Goal: Find specific page/section: Find specific page/section

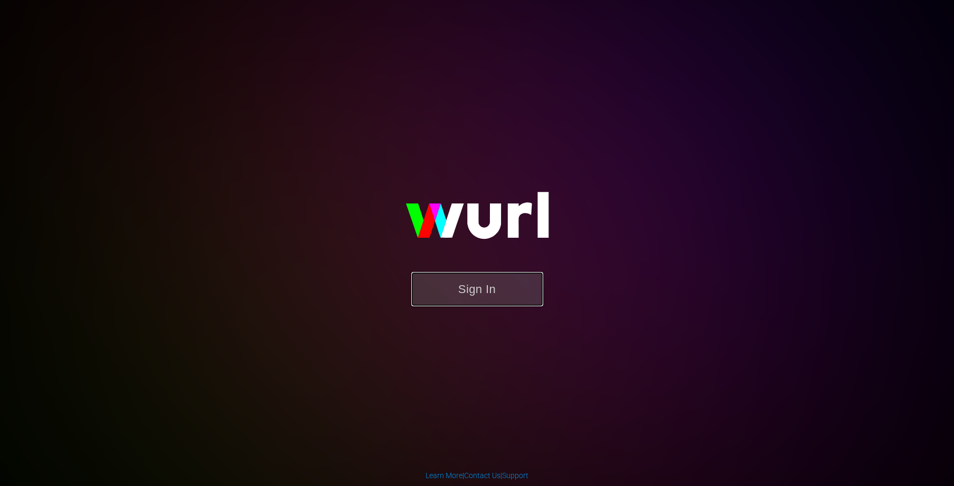
click at [509, 296] on button "Sign In" at bounding box center [477, 289] width 132 height 34
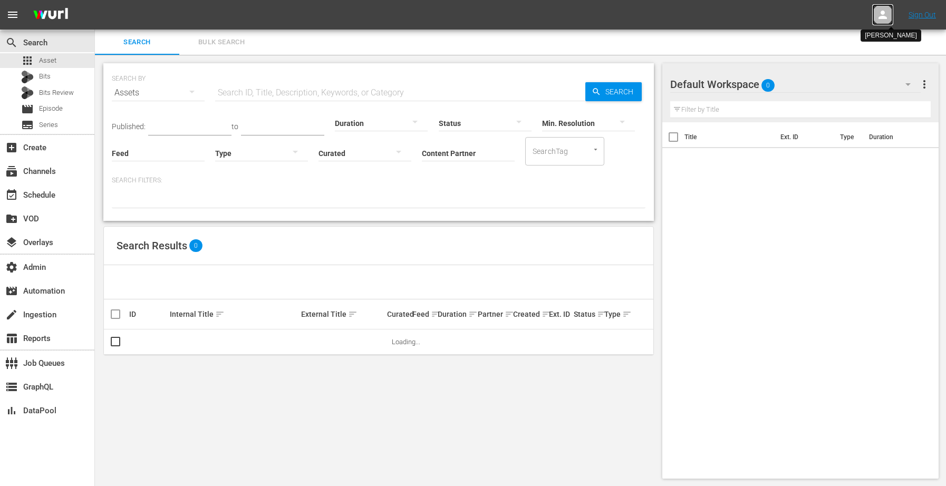
click at [884, 11] on icon at bounding box center [882, 14] width 13 height 13
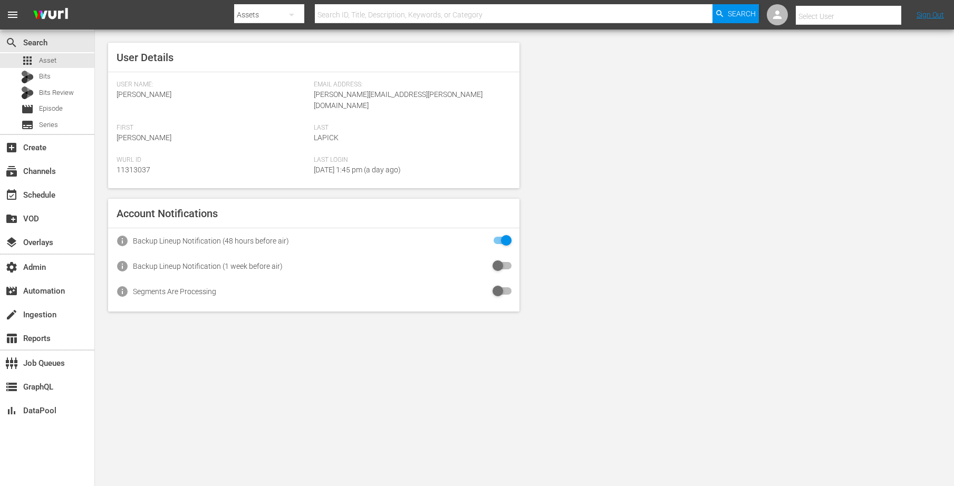
click at [875, 13] on input "text" at bounding box center [863, 16] width 135 height 25
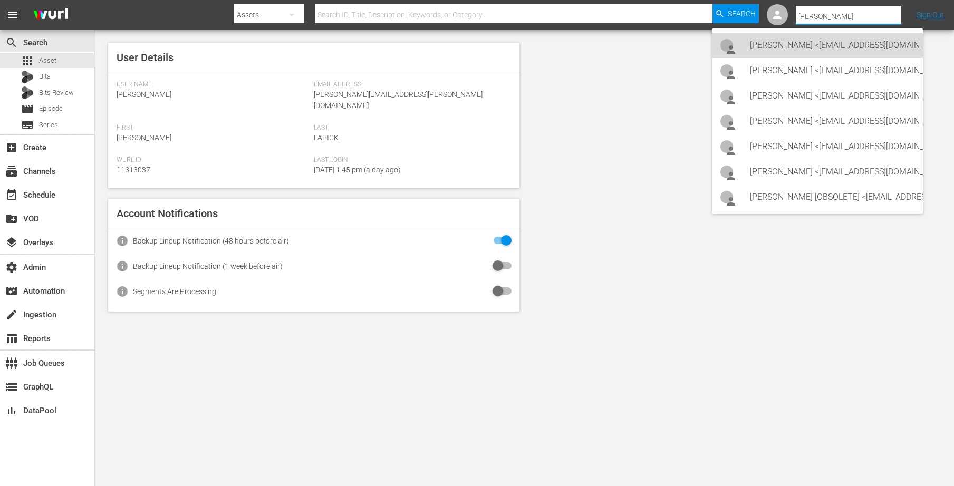
click at [844, 51] on div "[PERSON_NAME] <[EMAIL_ADDRESS][DOMAIN_NAME]>" at bounding box center [832, 45] width 165 height 25
type input "[PERSON_NAME] (11314489)"
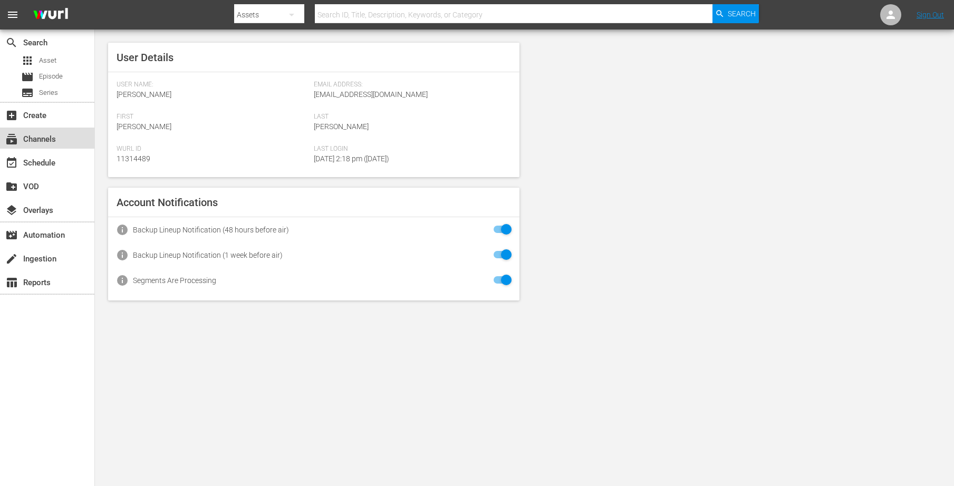
click at [57, 134] on div "subscriptions Channels" at bounding box center [29, 137] width 59 height 9
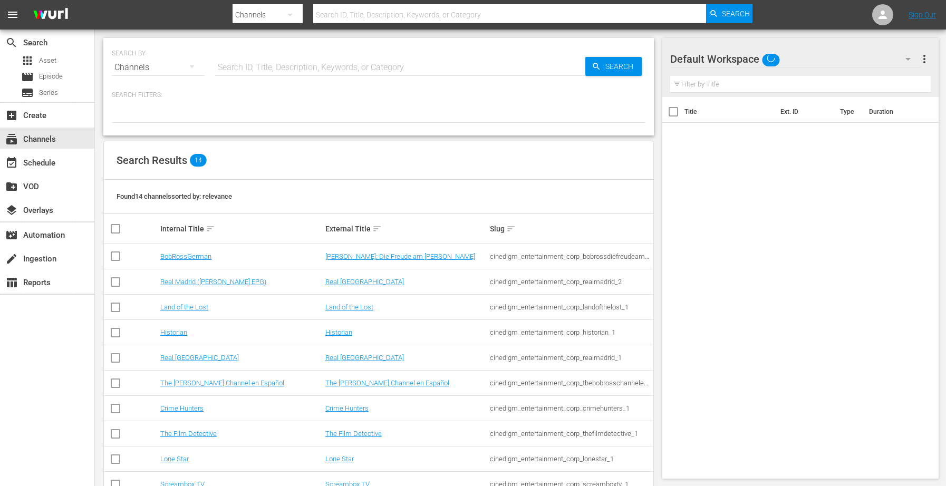
click at [317, 64] on input "text" at bounding box center [400, 67] width 370 height 25
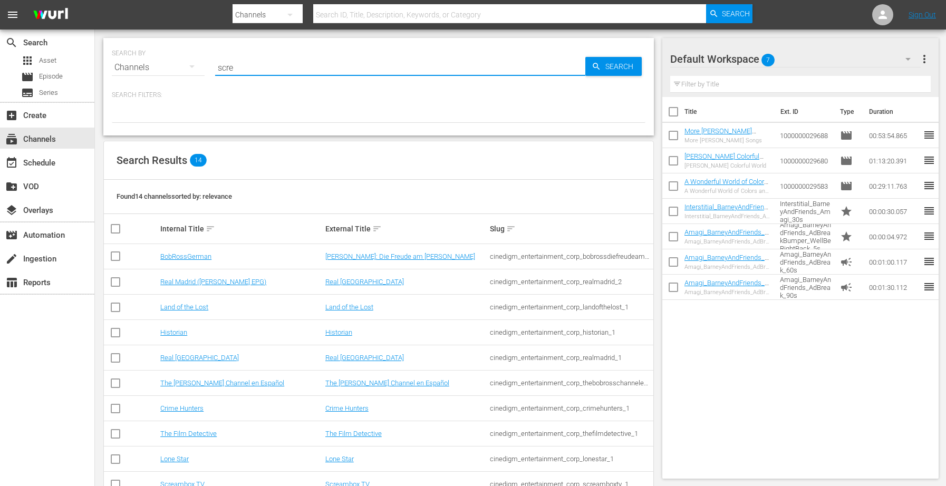
type input "screa"
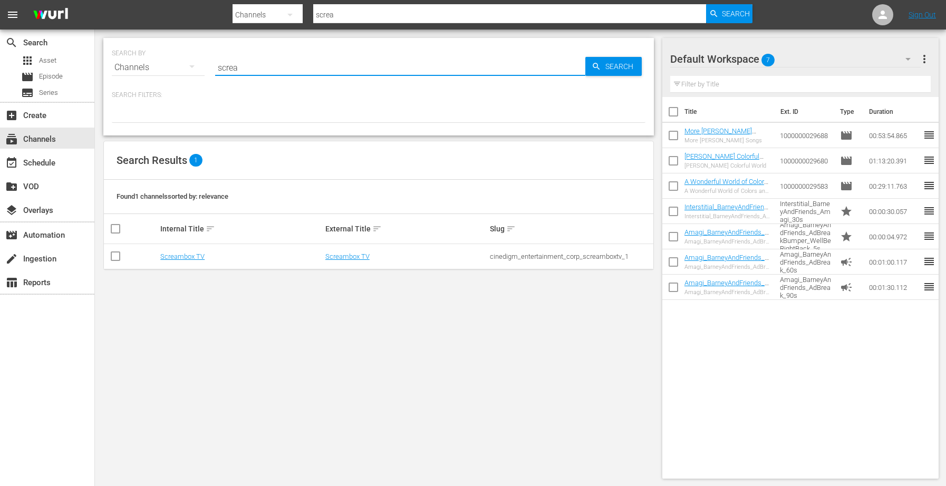
type input "screambox"
click at [191, 254] on link "Screambox TV" at bounding box center [182, 257] width 44 height 8
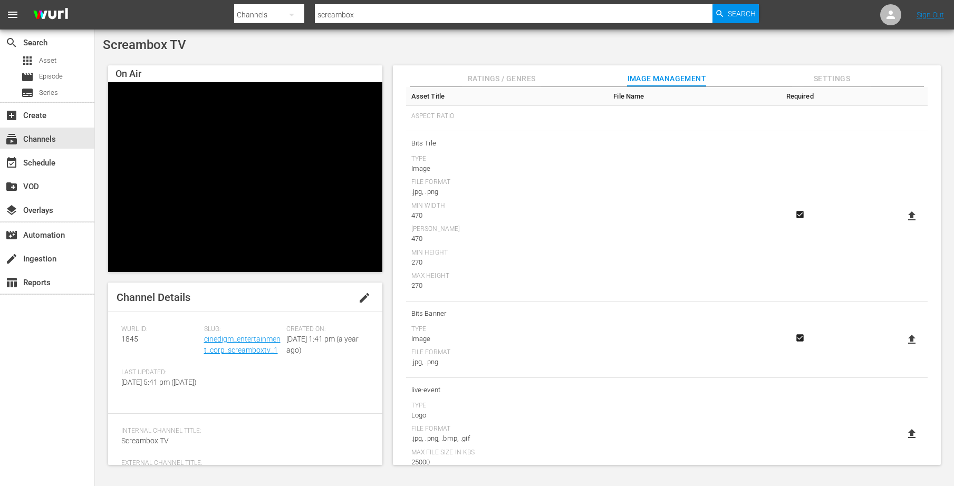
scroll to position [323, 0]
